Goal: Information Seeking & Learning: Learn about a topic

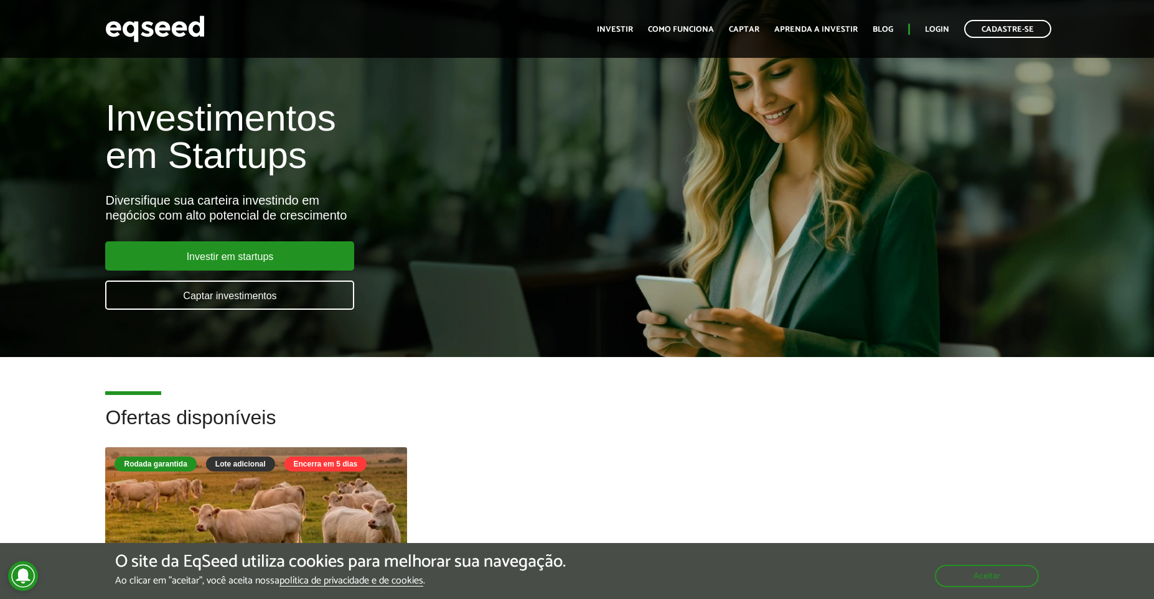
scroll to position [3289, 0]
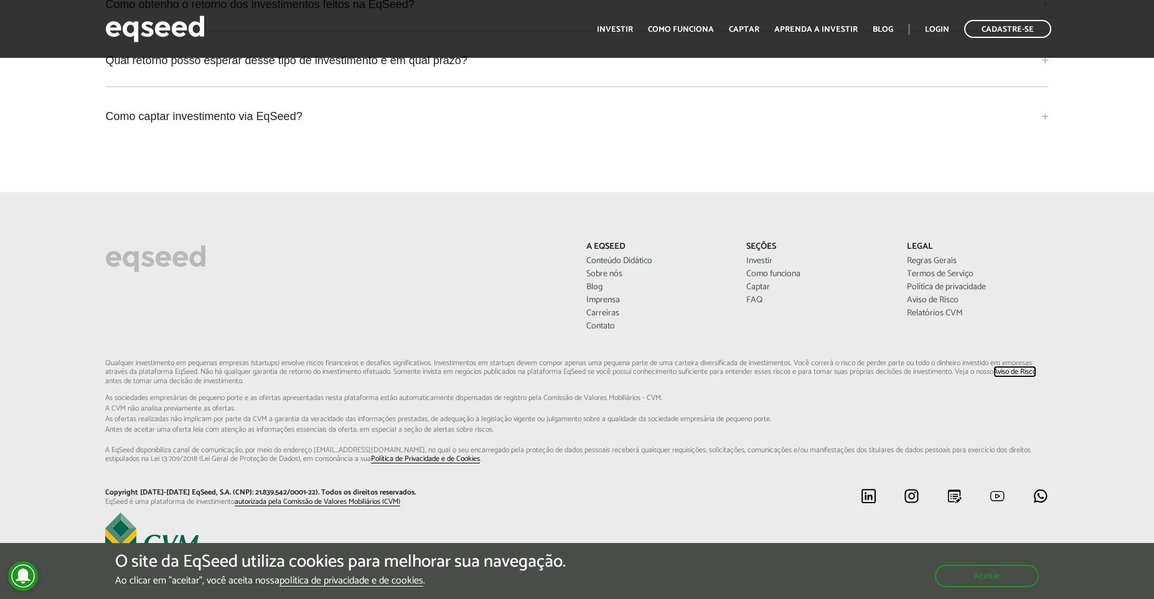
click at [993, 368] on link "Aviso de Risco" at bounding box center [1014, 372] width 43 height 8
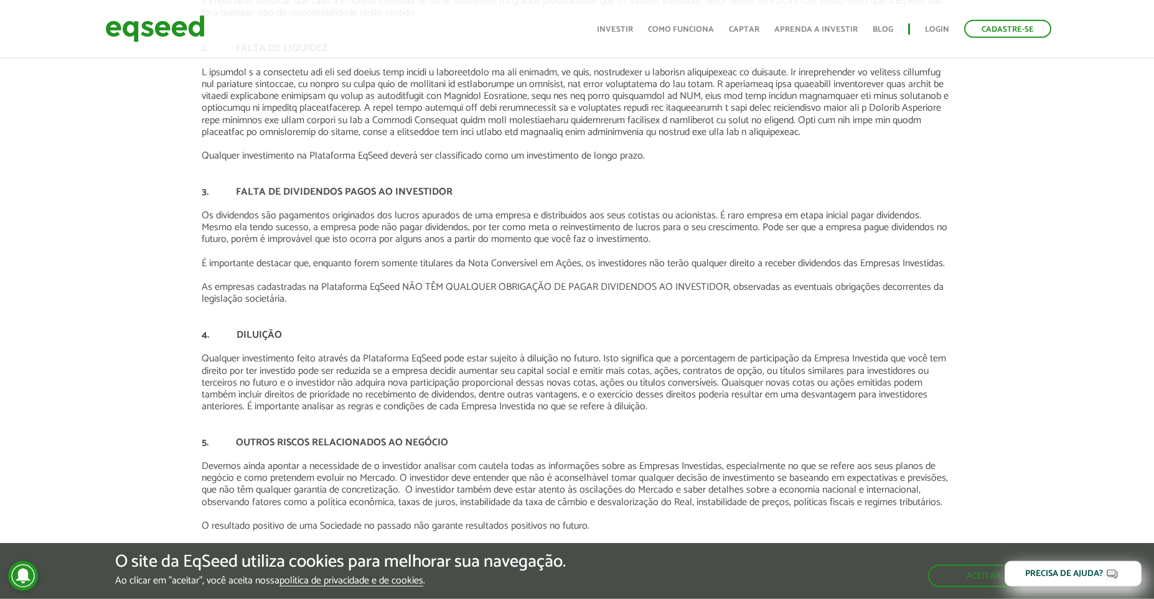
scroll to position [188, 0]
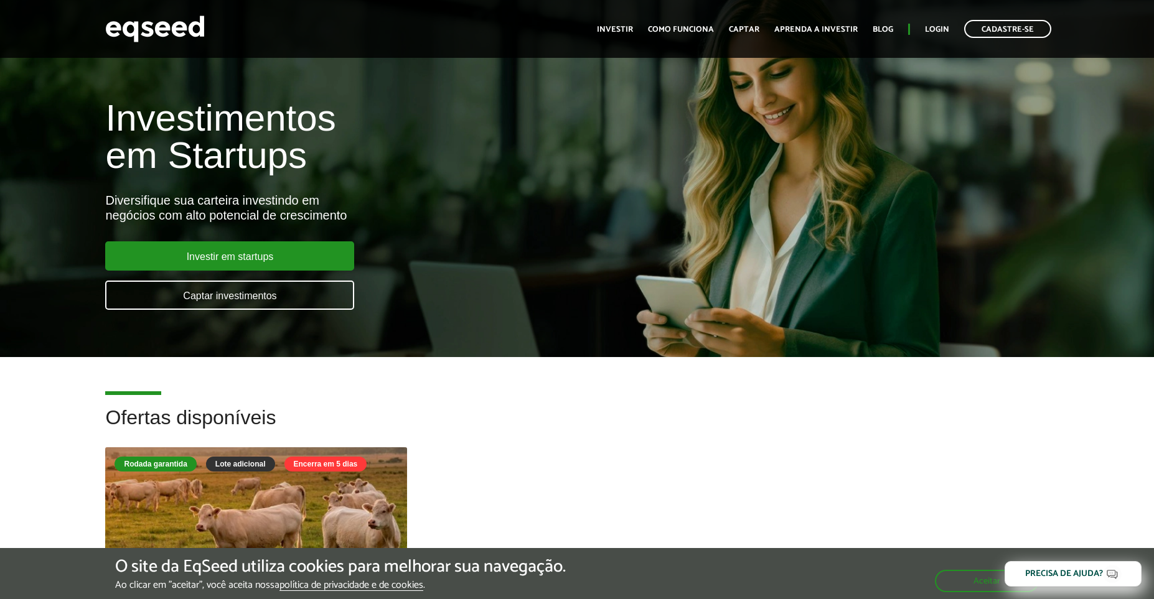
scroll to position [3256, 0]
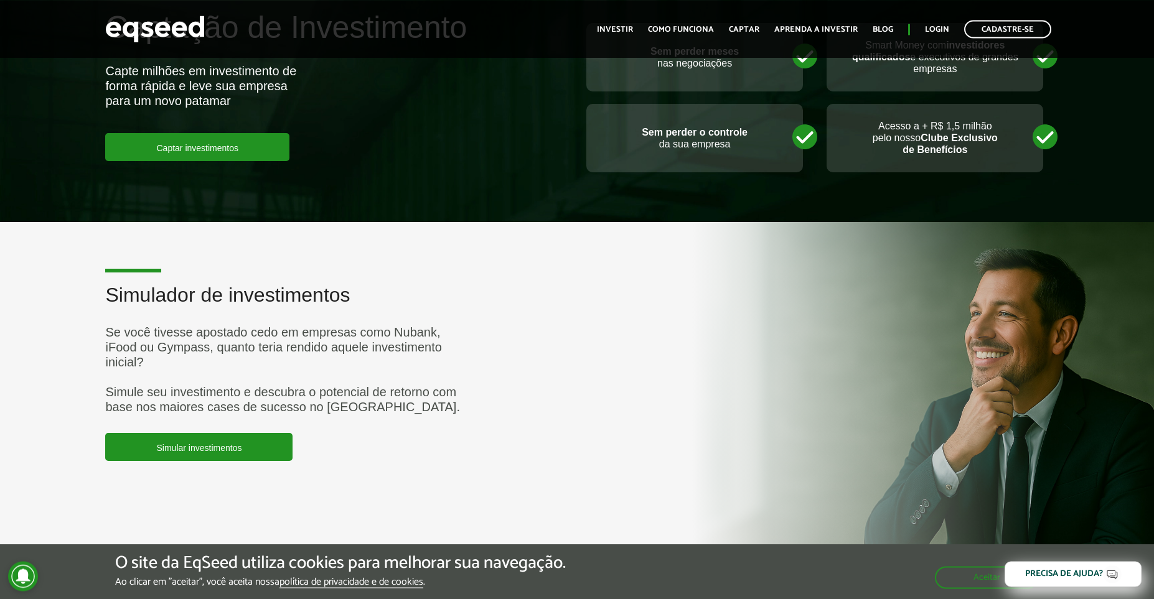
scroll to position [3640, 0]
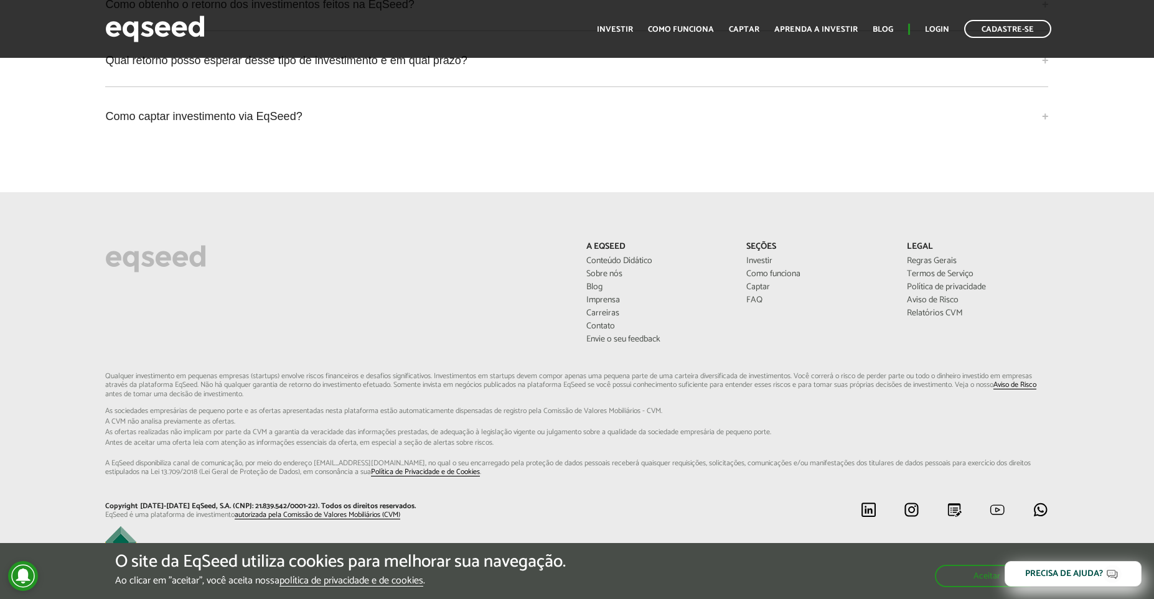
click at [368, 418] on span "A CVM não analisa previamente as ofertas." at bounding box center [576, 421] width 943 height 7
